Goal: Transaction & Acquisition: Purchase product/service

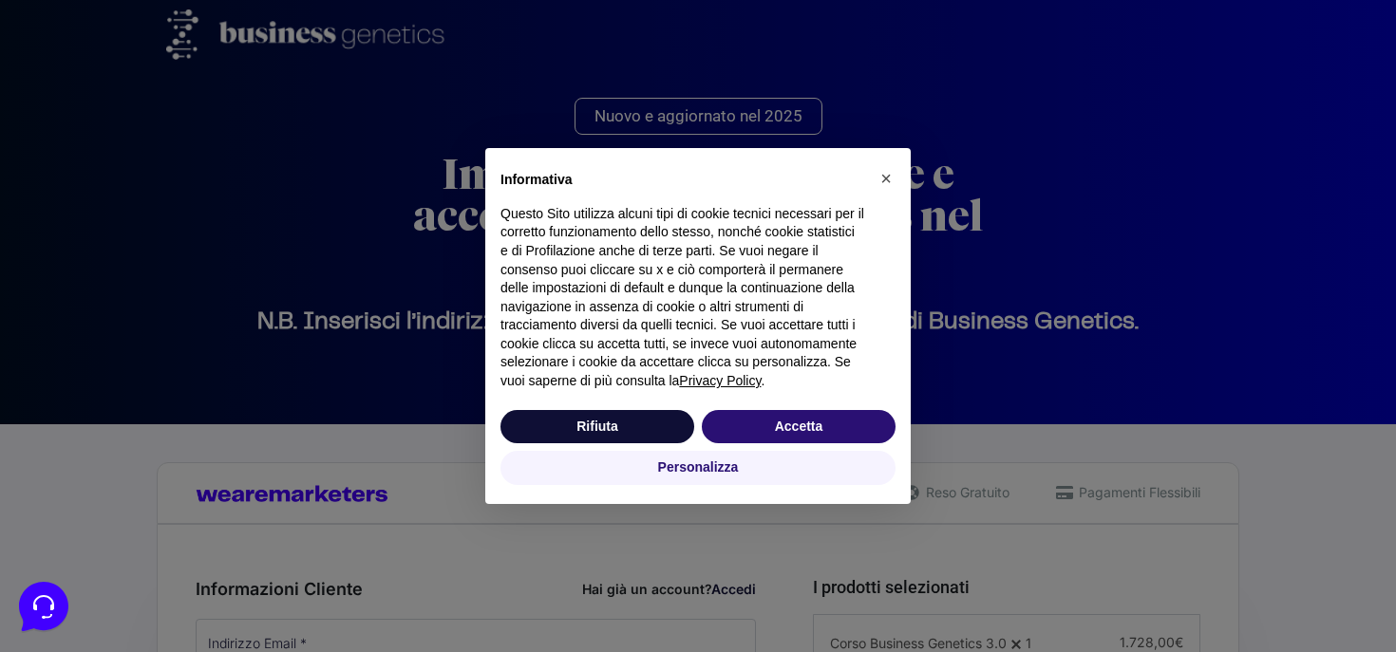
click at [798, 406] on div "Rifiuta Accetta" at bounding box center [697, 427] width 395 height 42
click at [798, 421] on button "Accetta" at bounding box center [799, 427] width 194 height 34
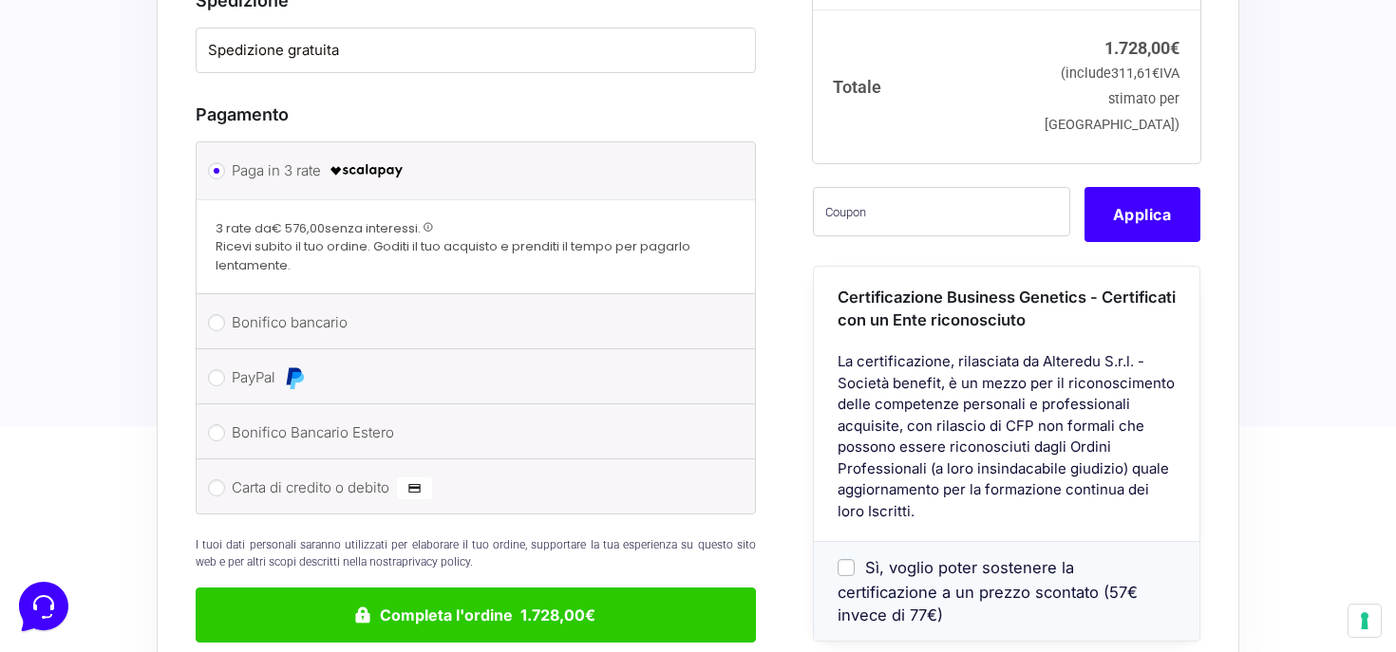
scroll to position [1507, 0]
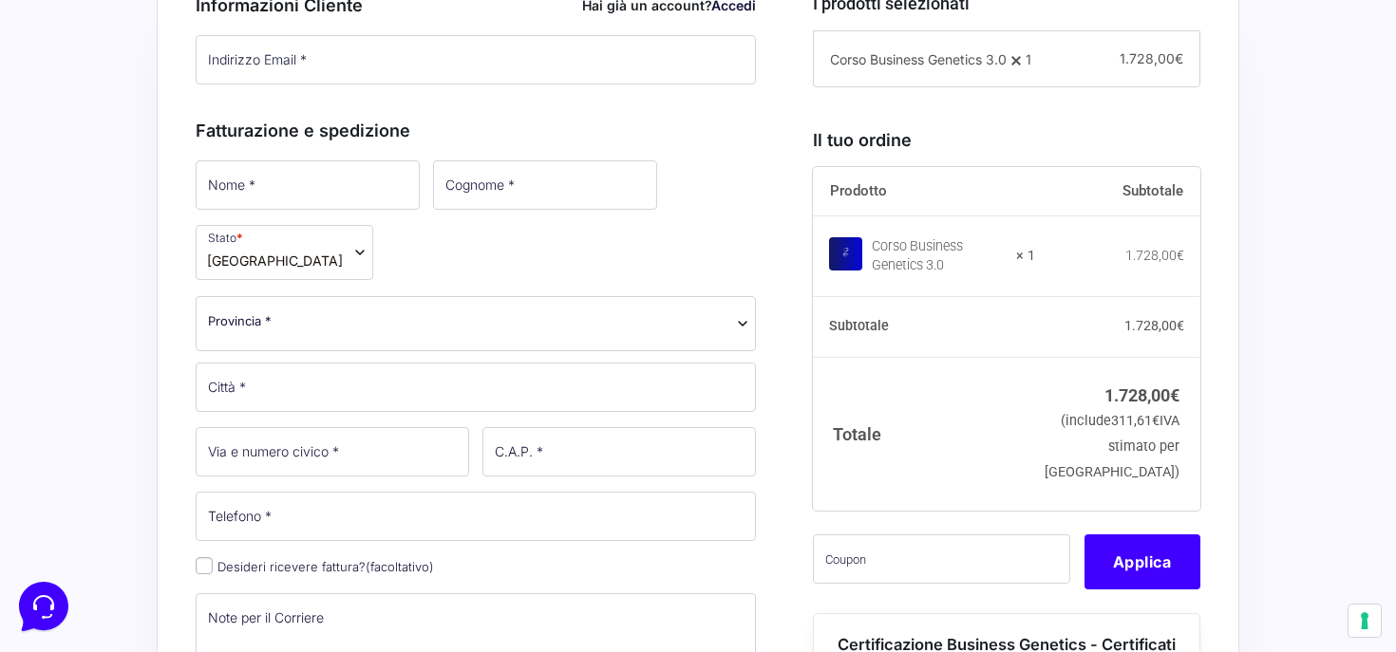
scroll to position [582, 0]
